Goal: Information Seeking & Learning: Understand process/instructions

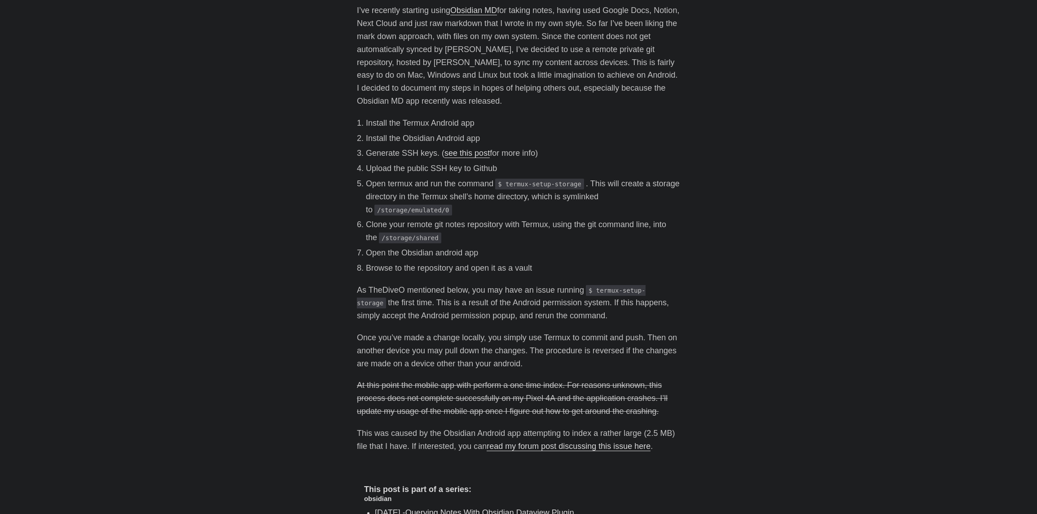
scroll to position [225, 0]
click at [369, 139] on li "Install the Obsidian Android app" at bounding box center [523, 139] width 314 height 13
drag, startPoint x: 415, startPoint y: 140, endPoint x: 477, endPoint y: 142, distance: 62.9
click at [477, 142] on li "Install the Obsidian Android app" at bounding box center [523, 139] width 314 height 13
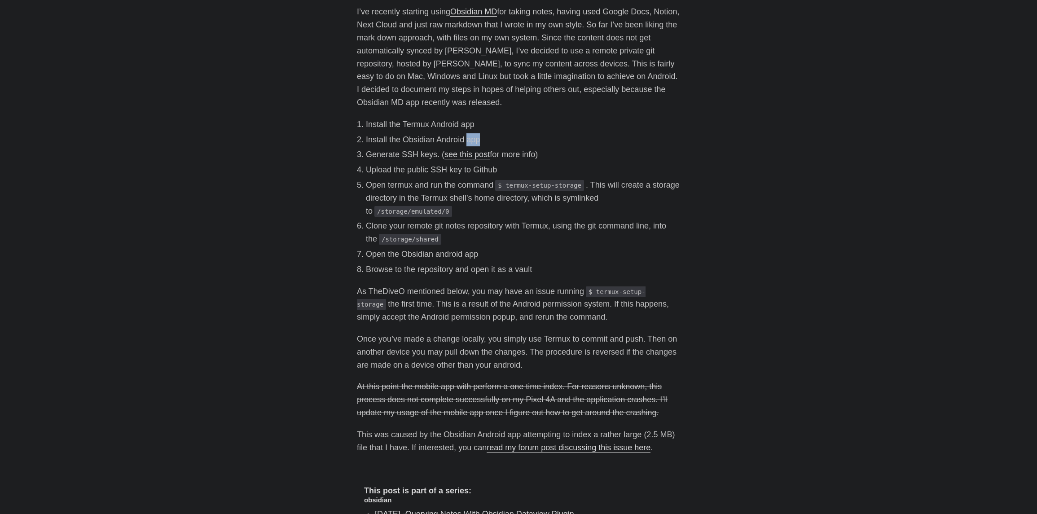
click at [477, 142] on li "Install the Obsidian Android app" at bounding box center [523, 139] width 314 height 13
click at [431, 153] on li "Generate SSH keys. ( see this post for more info)" at bounding box center [523, 154] width 314 height 13
drag, startPoint x: 473, startPoint y: 153, endPoint x: 542, endPoint y: 155, distance: 69.2
click at [542, 155] on li "Generate SSH keys. ( see this post for more info)" at bounding box center [523, 154] width 314 height 13
click at [543, 155] on li "Generate SSH keys. ( see this post for more info)" at bounding box center [523, 154] width 314 height 13
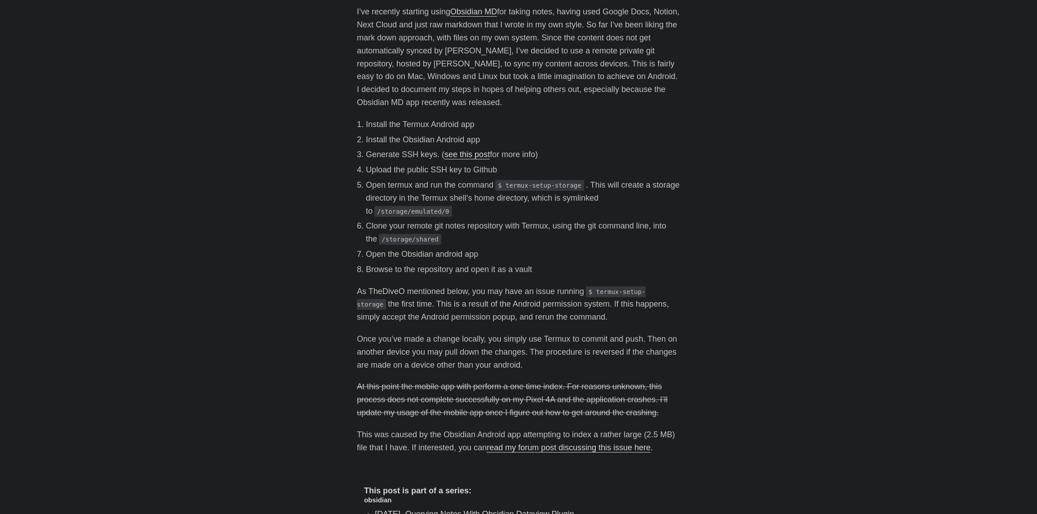
click at [493, 169] on li "Upload the public SSH key to Github" at bounding box center [523, 169] width 314 height 13
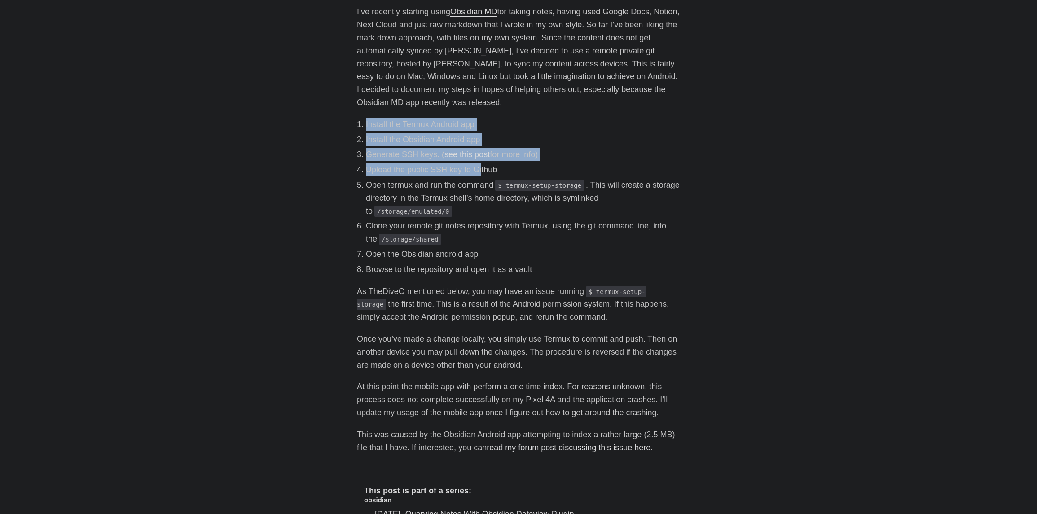
drag, startPoint x: 455, startPoint y: 163, endPoint x: 347, endPoint y: 117, distance: 117.3
click at [347, 117] on main "How I Use Obsidian Mobile With Git On Android [DATE] · 2 min · [PERSON_NAME] I’…" at bounding box center [518, 236] width 345 height 869
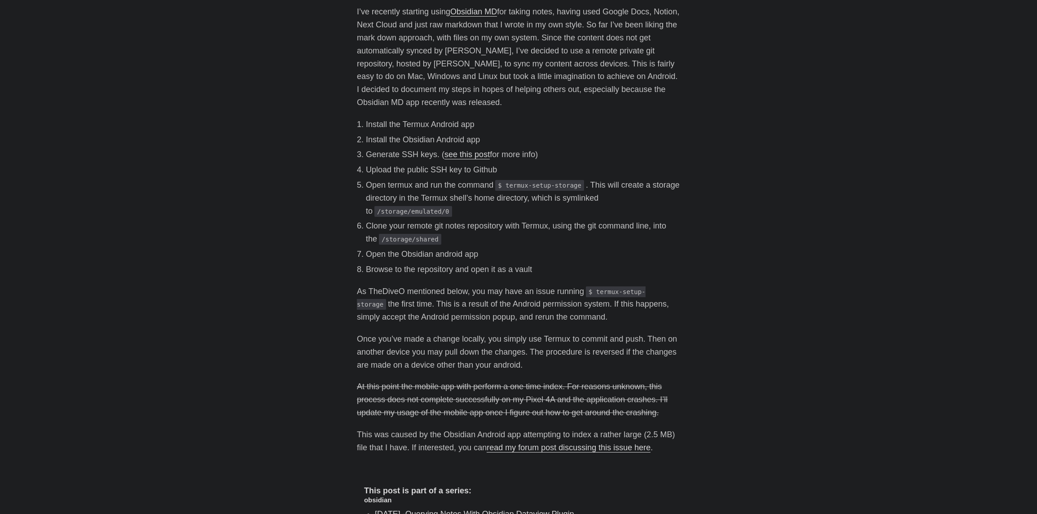
drag, startPoint x: 363, startPoint y: 121, endPoint x: 402, endPoint y: 132, distance: 39.7
click at [365, 121] on main "How I Use Obsidian Mobile With Git On Android [DATE] · 2 min · [PERSON_NAME] I’…" at bounding box center [518, 236] width 345 height 869
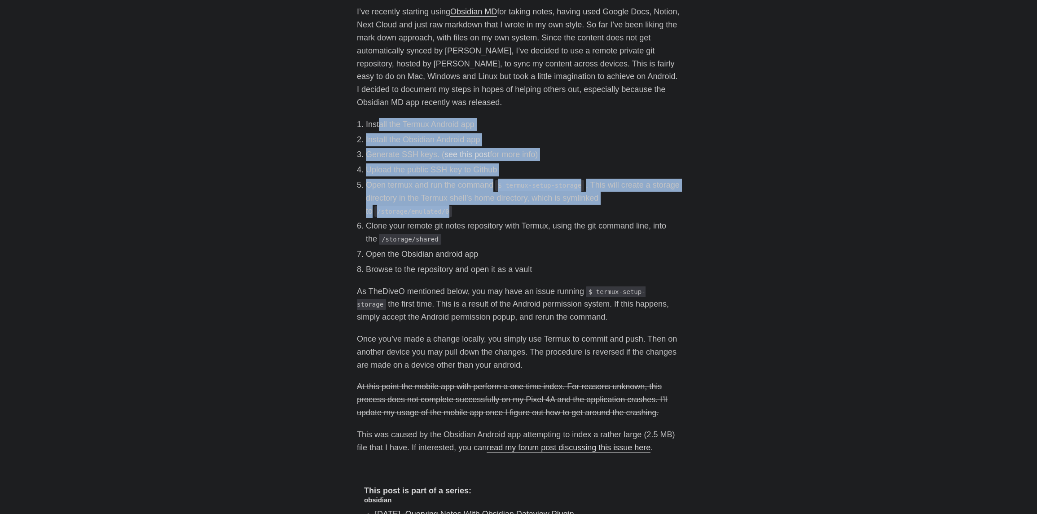
drag, startPoint x: 402, startPoint y: 132, endPoint x: 612, endPoint y: 207, distance: 223.5
click at [611, 207] on ol "Install the Termux Android app Install the Obsidian Android app Generate SSH ke…" at bounding box center [518, 197] width 323 height 158
click at [612, 207] on li "Open termux and run the command $ termux-setup-storage . This will create a sto…" at bounding box center [523, 198] width 314 height 39
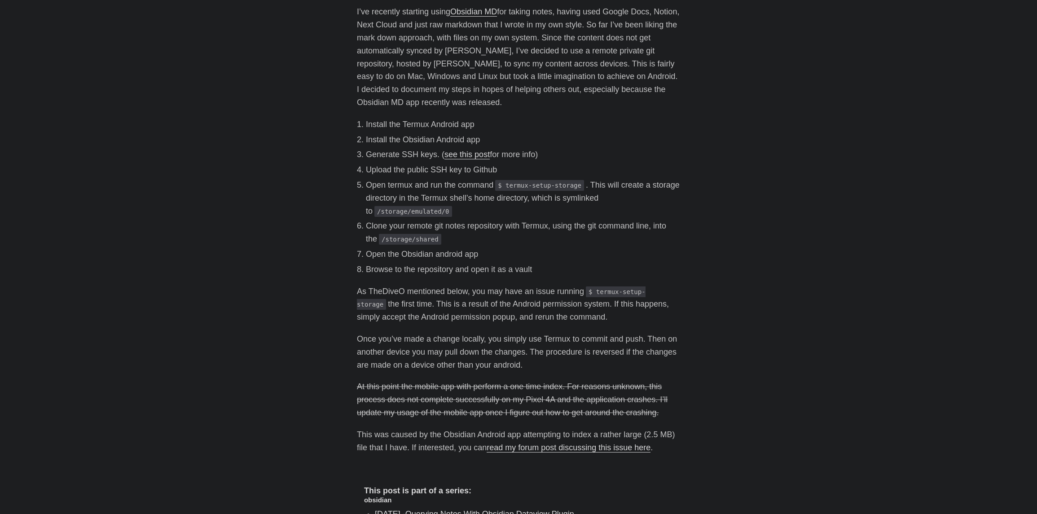
click at [618, 155] on li "Generate SSH keys. ( see this post for more info)" at bounding box center [523, 154] width 314 height 13
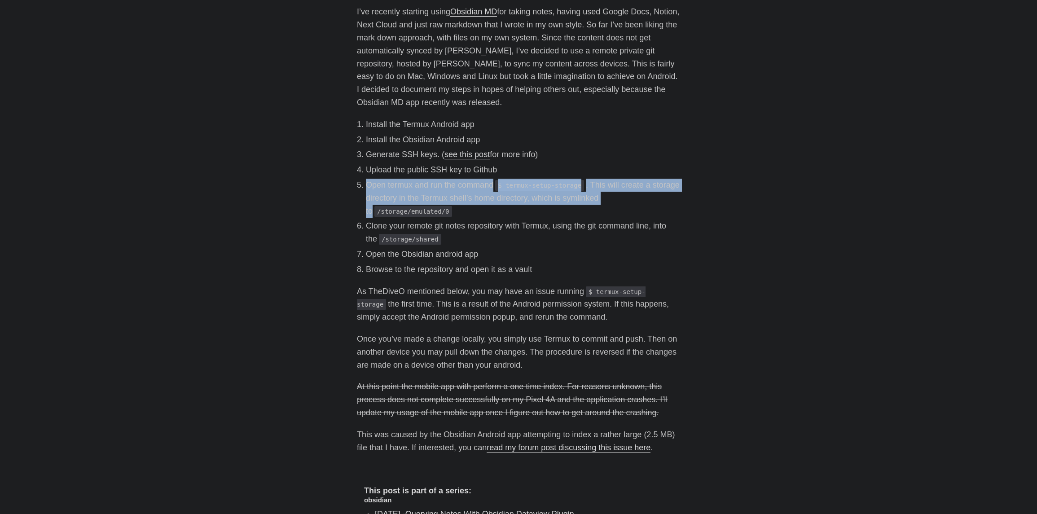
drag, startPoint x: 571, startPoint y: 188, endPoint x: 355, endPoint y: 182, distance: 216.6
click at [355, 182] on main "How I Use Obsidian Mobile With Git On Android [DATE] · 2 min · [PERSON_NAME] I’…" at bounding box center [518, 236] width 345 height 869
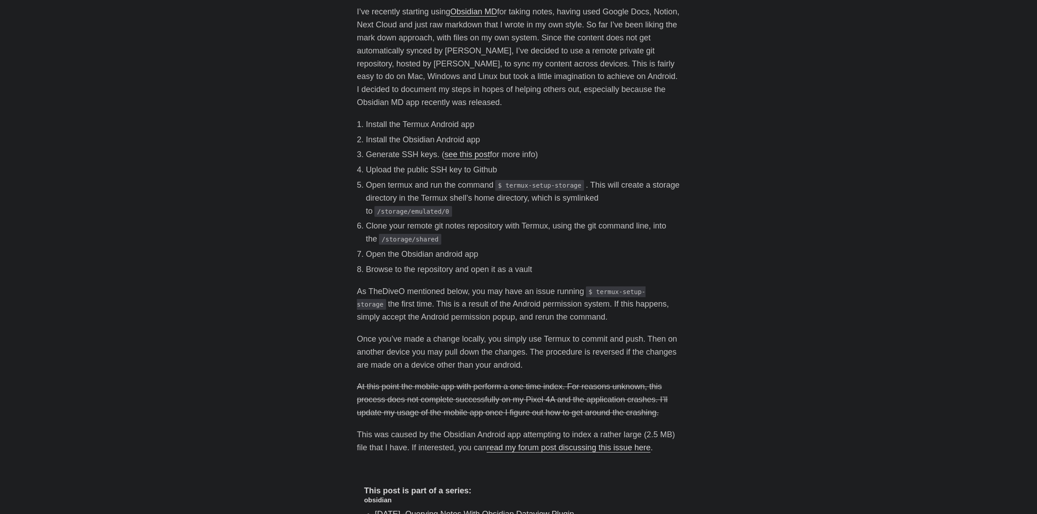
click at [457, 206] on li "Open termux and run the command $ termux-setup-storage . This will create a sto…" at bounding box center [523, 198] width 314 height 39
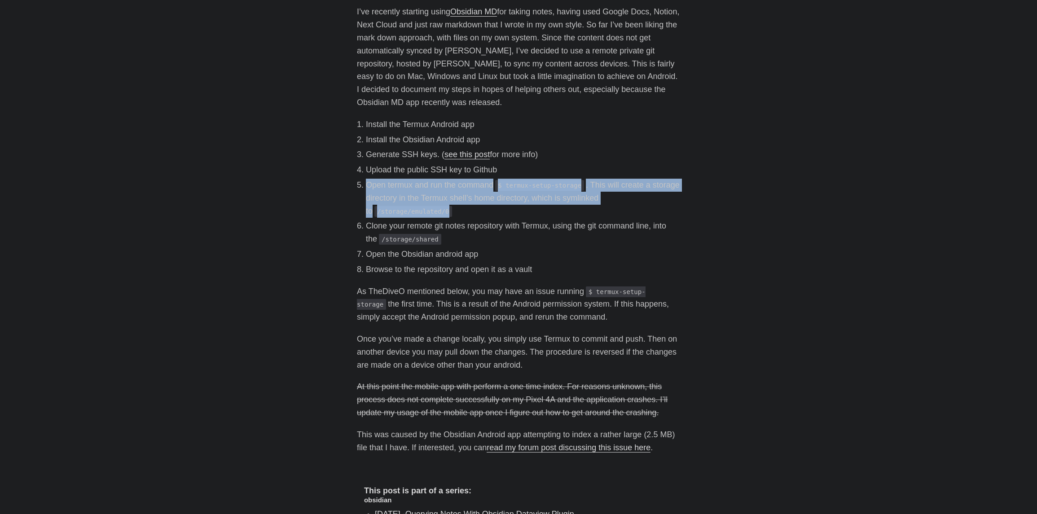
drag, startPoint x: 461, startPoint y: 214, endPoint x: 359, endPoint y: 182, distance: 106.8
click at [366, 182] on li "Open termux and run the command $ termux-setup-storage . This will create a sto…" at bounding box center [523, 198] width 314 height 39
click at [487, 215] on li "Open termux and run the command $ termux-setup-storage . This will create a sto…" at bounding box center [523, 198] width 314 height 39
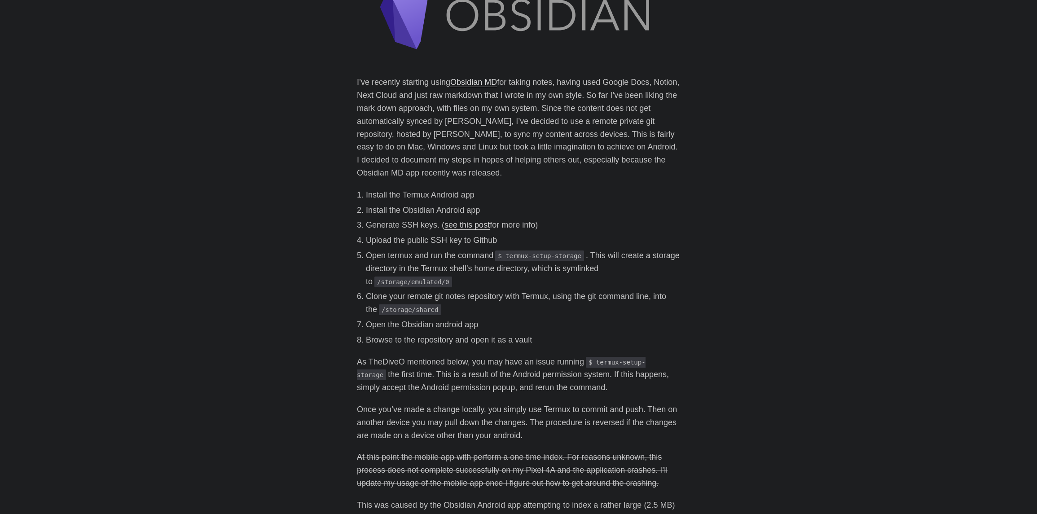
scroll to position [299, 0]
